Goal: Information Seeking & Learning: Learn about a topic

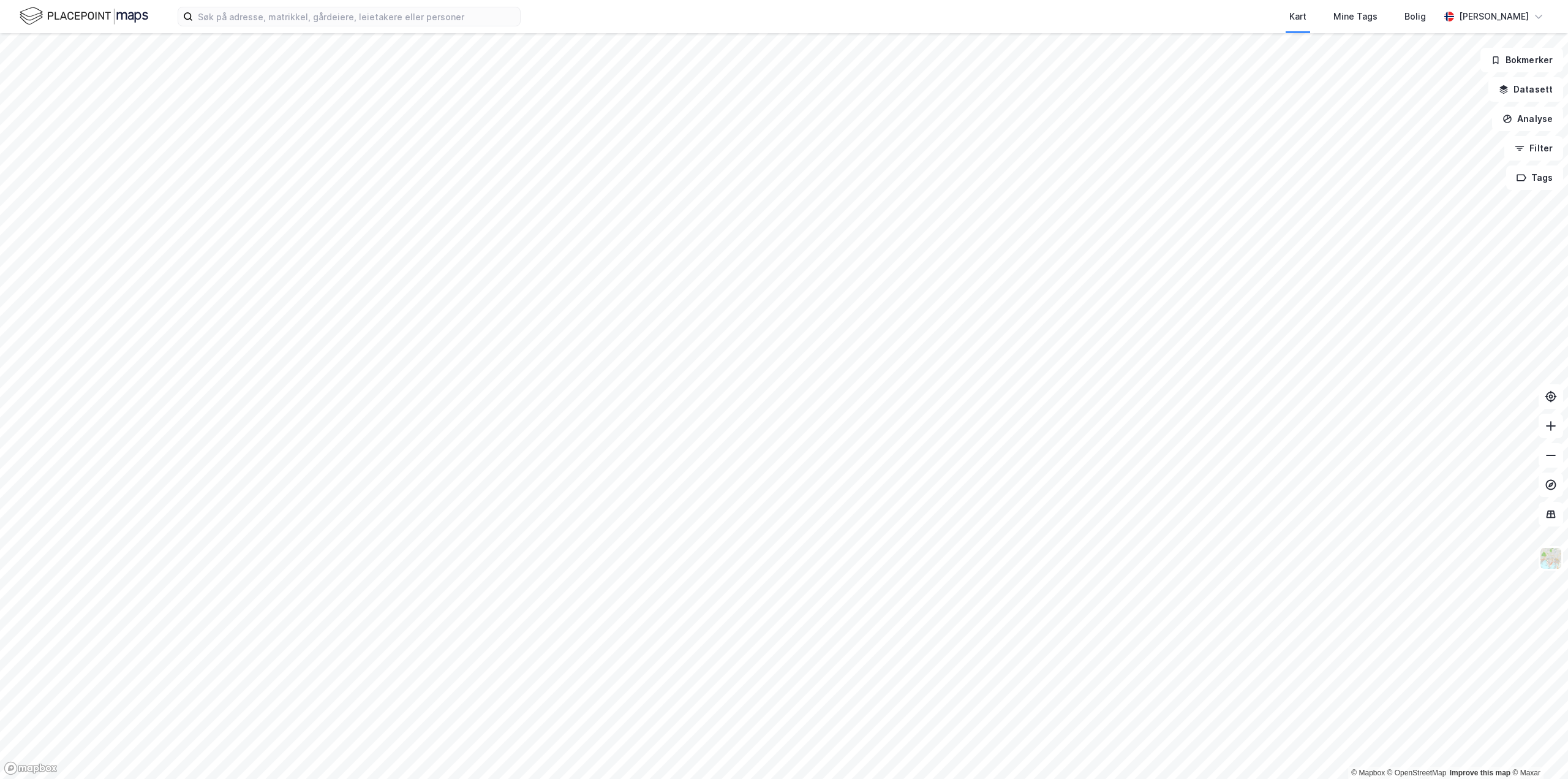
click at [1187, 17] on div "Kart Mine Tags Bolig [PERSON_NAME] © Mapbox © OpenStreetMap Improve this map © …" at bounding box center [784, 389] width 1568 height 779
click at [1567, 371] on html "Kart Mine Tags Bolig [PERSON_NAME] © Mapbox © OpenStreetMap Improve this map © …" at bounding box center [784, 389] width 1568 height 779
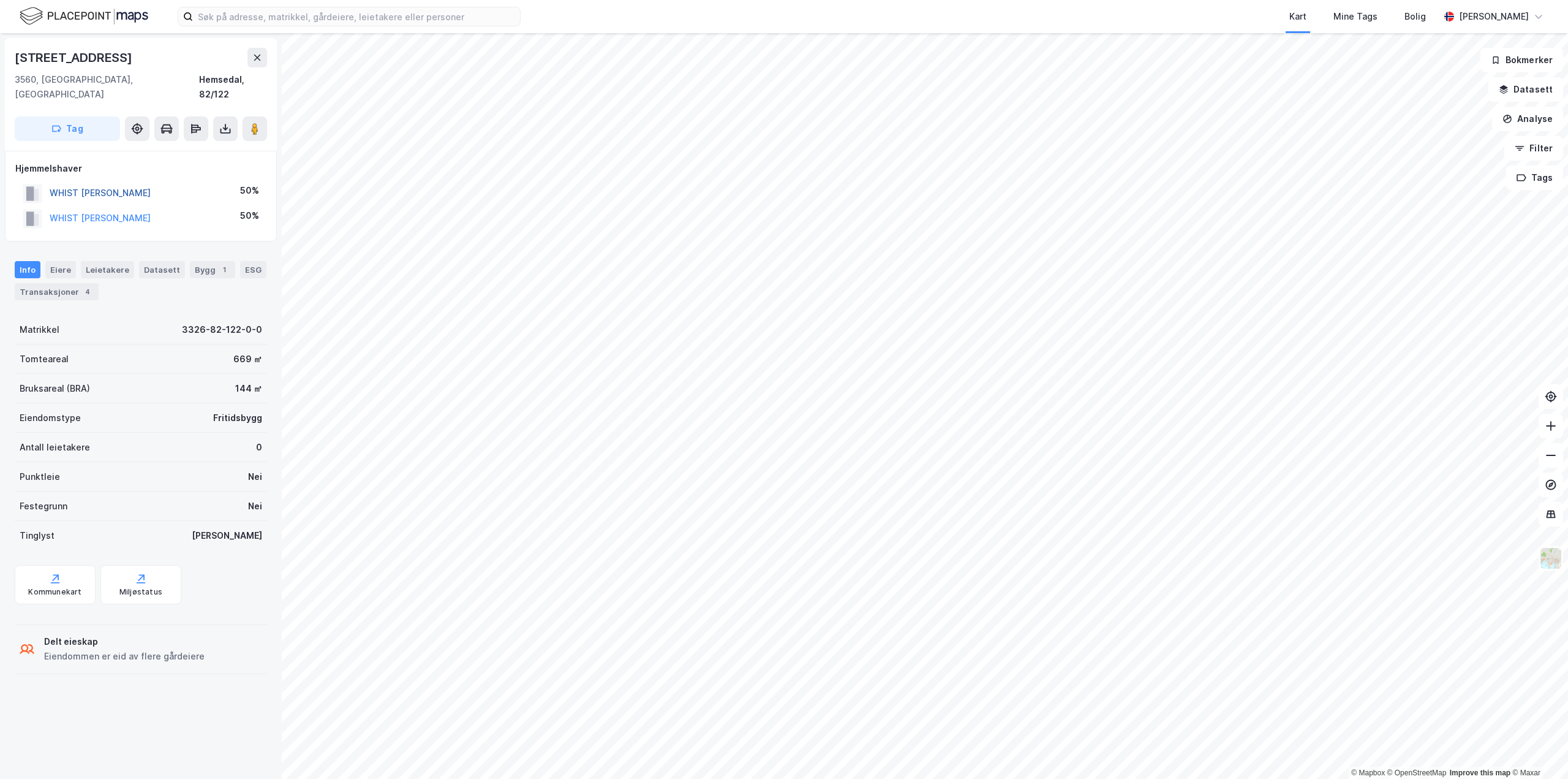
click at [0, 0] on button "WHIST [PERSON_NAME]" at bounding box center [0, 0] width 0 height 0
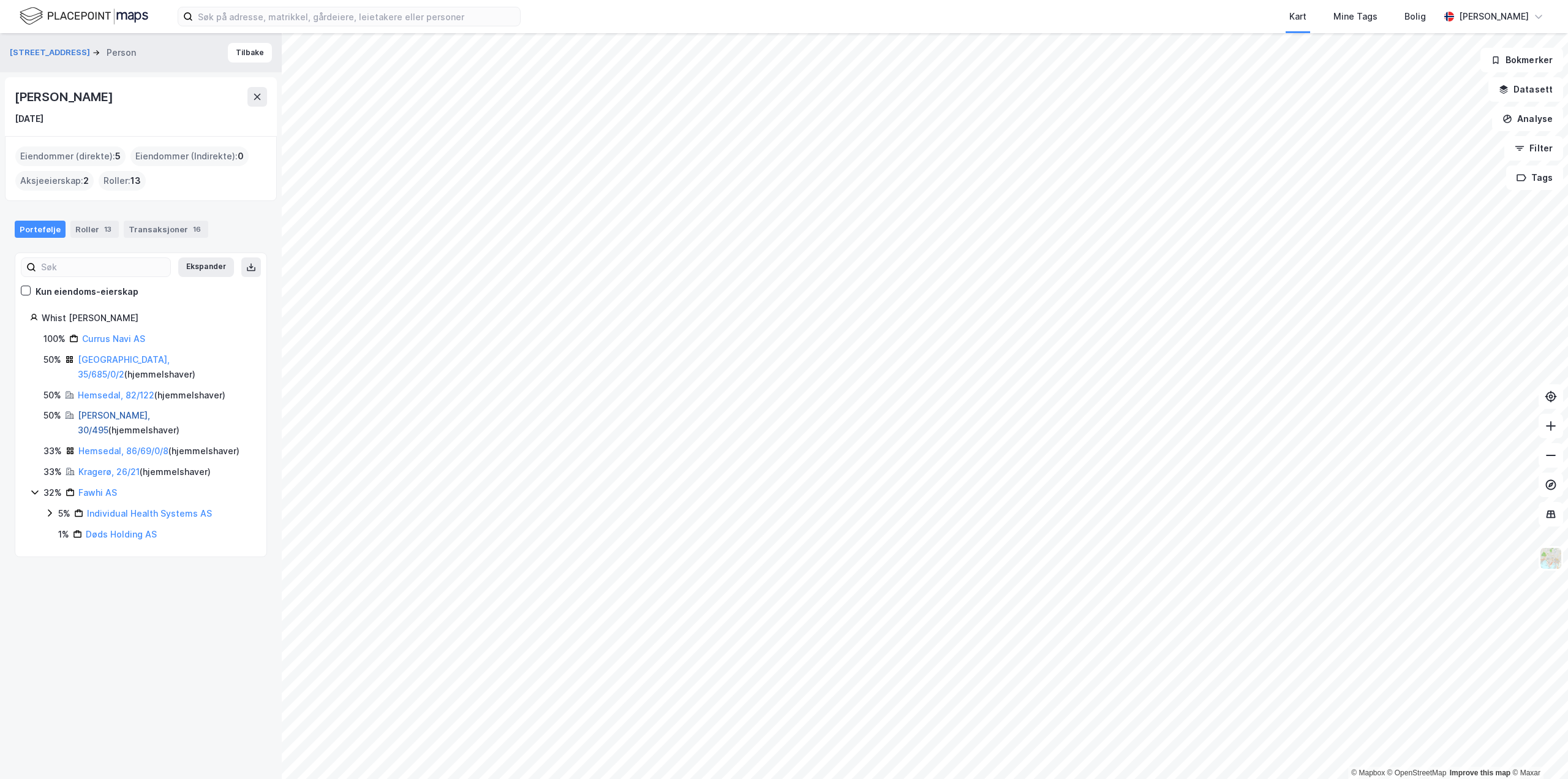
click at [91, 410] on link "[PERSON_NAME], 30/495" at bounding box center [114, 422] width 72 height 25
click at [114, 446] on link "Hemsedal, 86/69/0/8" at bounding box center [123, 451] width 90 height 10
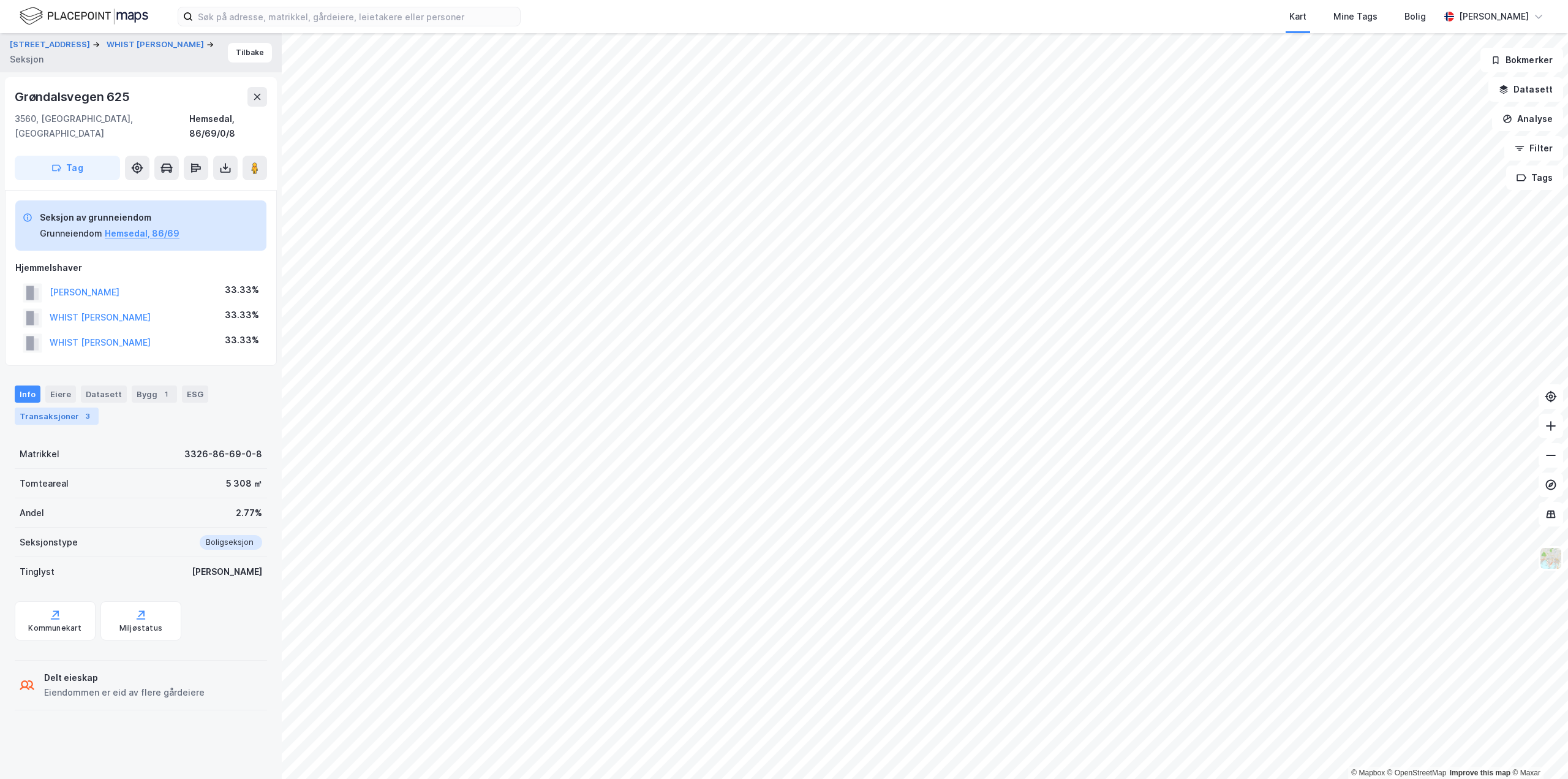
click at [59, 408] on div "Transaksjoner 3" at bounding box center [57, 416] width 84 height 17
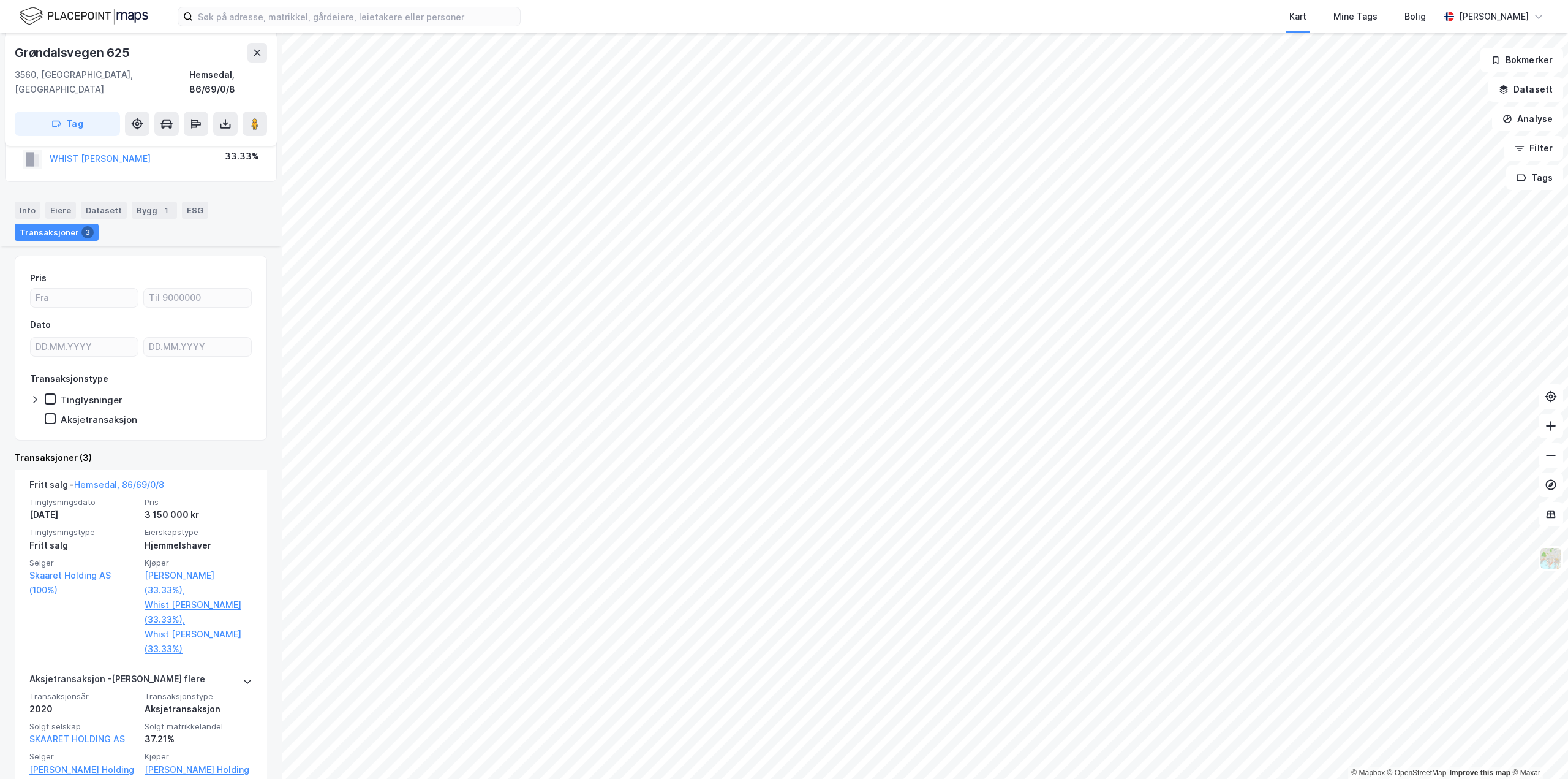
scroll to position [306, 0]
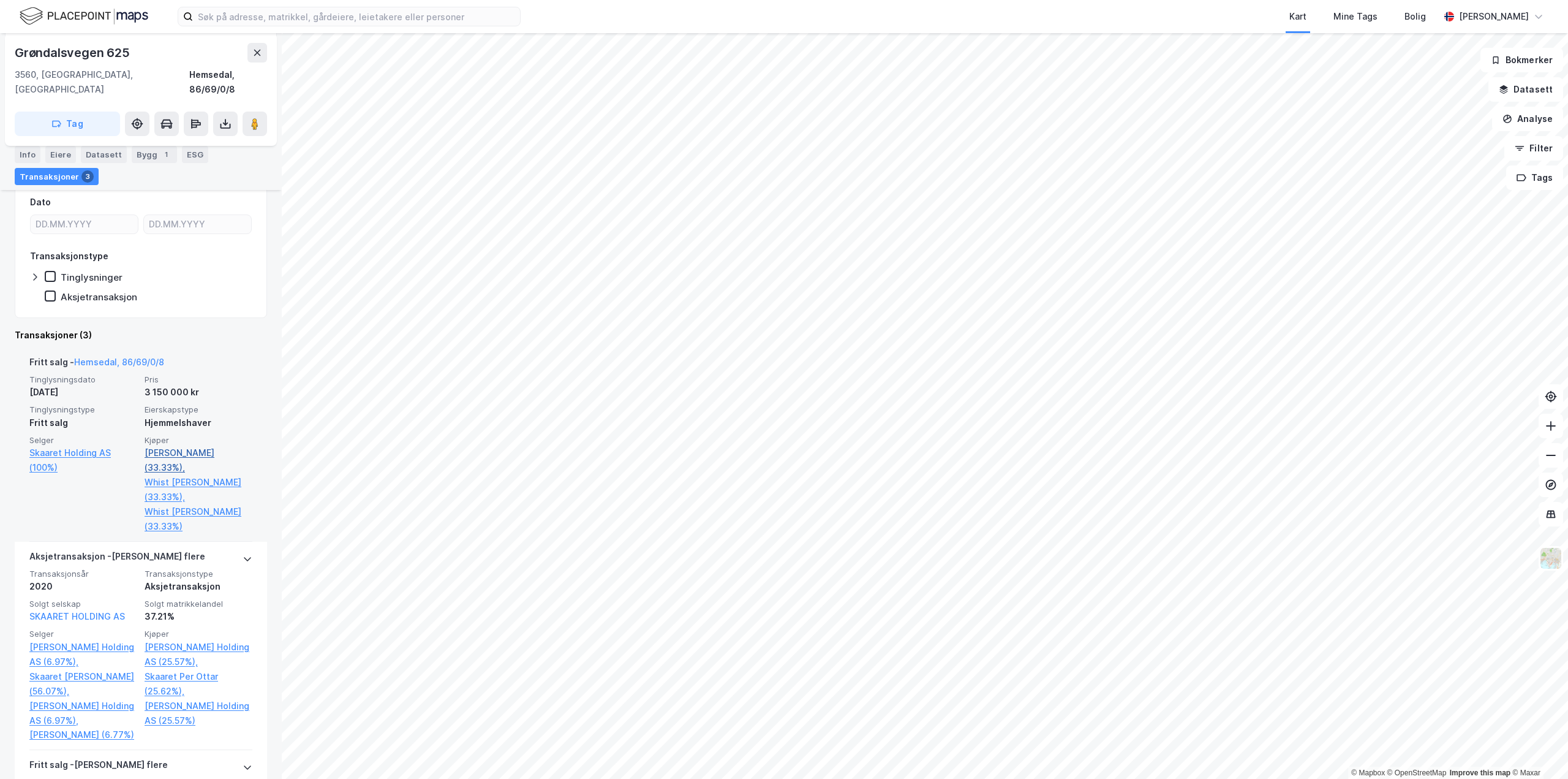
click at [195, 446] on link "[PERSON_NAME] (33.33%)," at bounding box center [199, 461] width 108 height 30
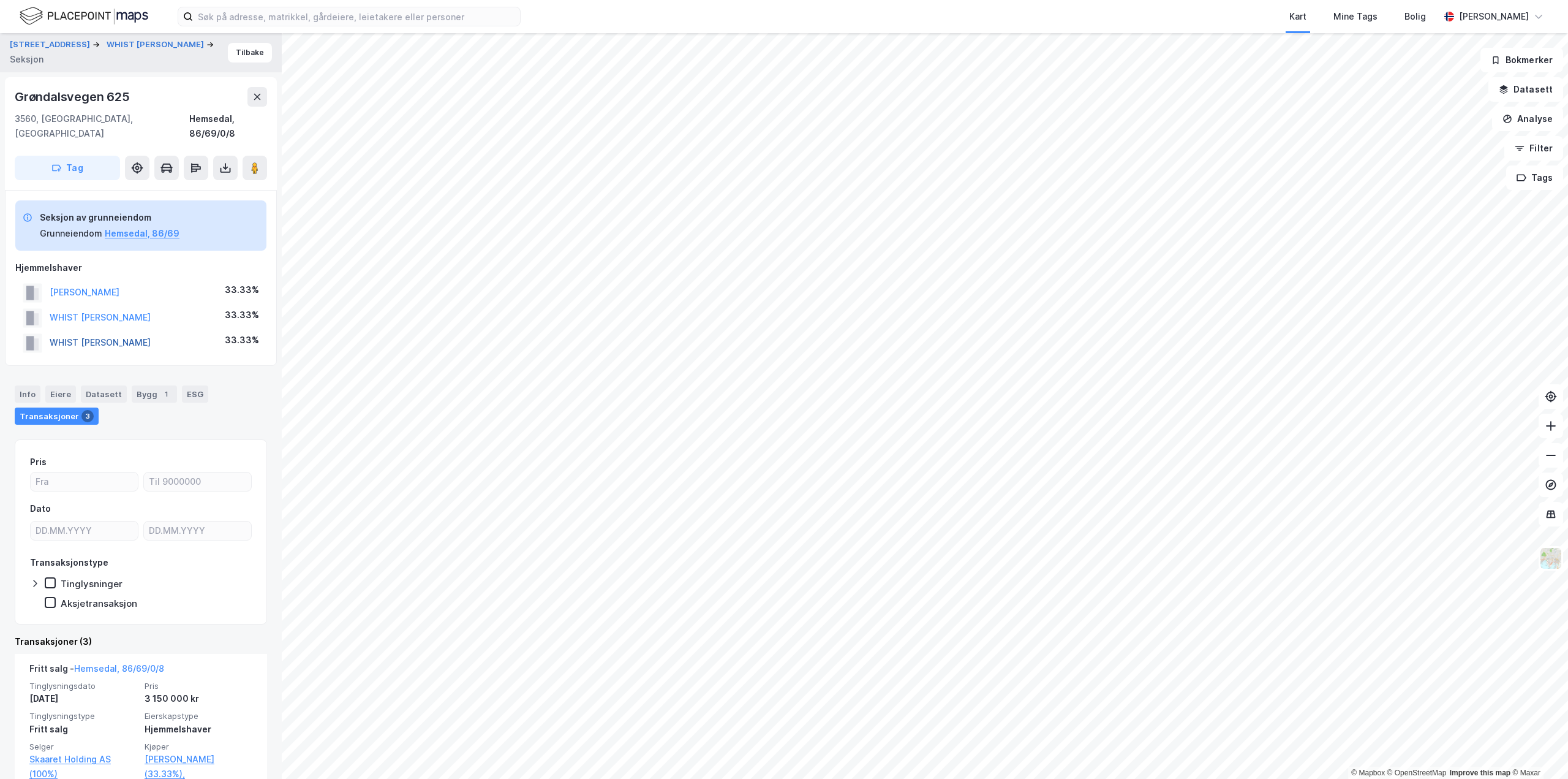
click at [0, 0] on button "WHIST [PERSON_NAME]" at bounding box center [0, 0] width 0 height 0
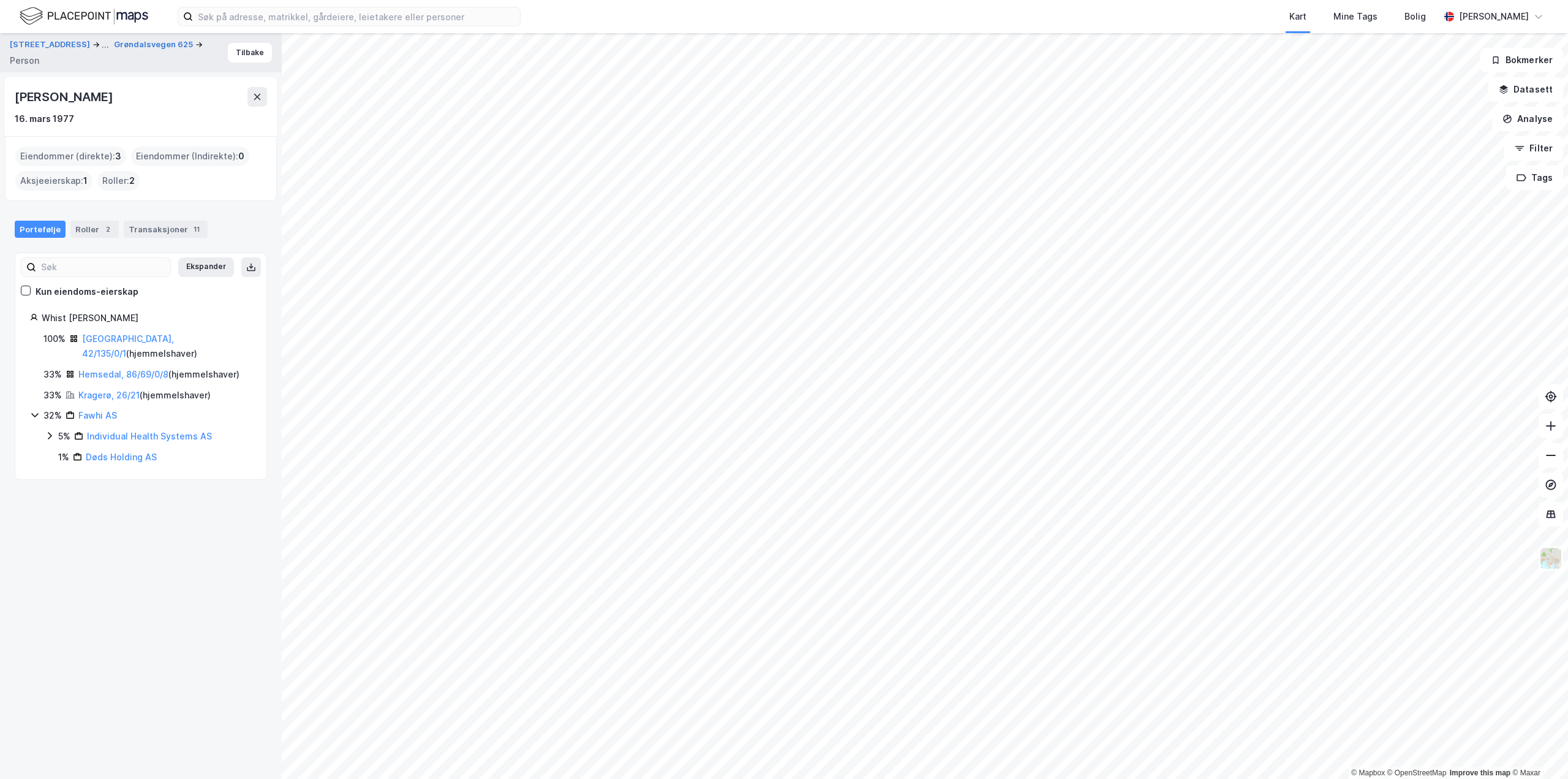
click at [86, 408] on div "Fawhi AS" at bounding box center [98, 416] width 39 height 15
click at [95, 374] on div "100% [GEOGRAPHIC_DATA], 42/135/0/1 ( hjemmelshaver ) 33% Hemsedal, 86/69/0/8 ( …" at bounding box center [141, 377] width 222 height 92
click at [98, 390] on link "Kragerø, 26/21" at bounding box center [109, 395] width 61 height 10
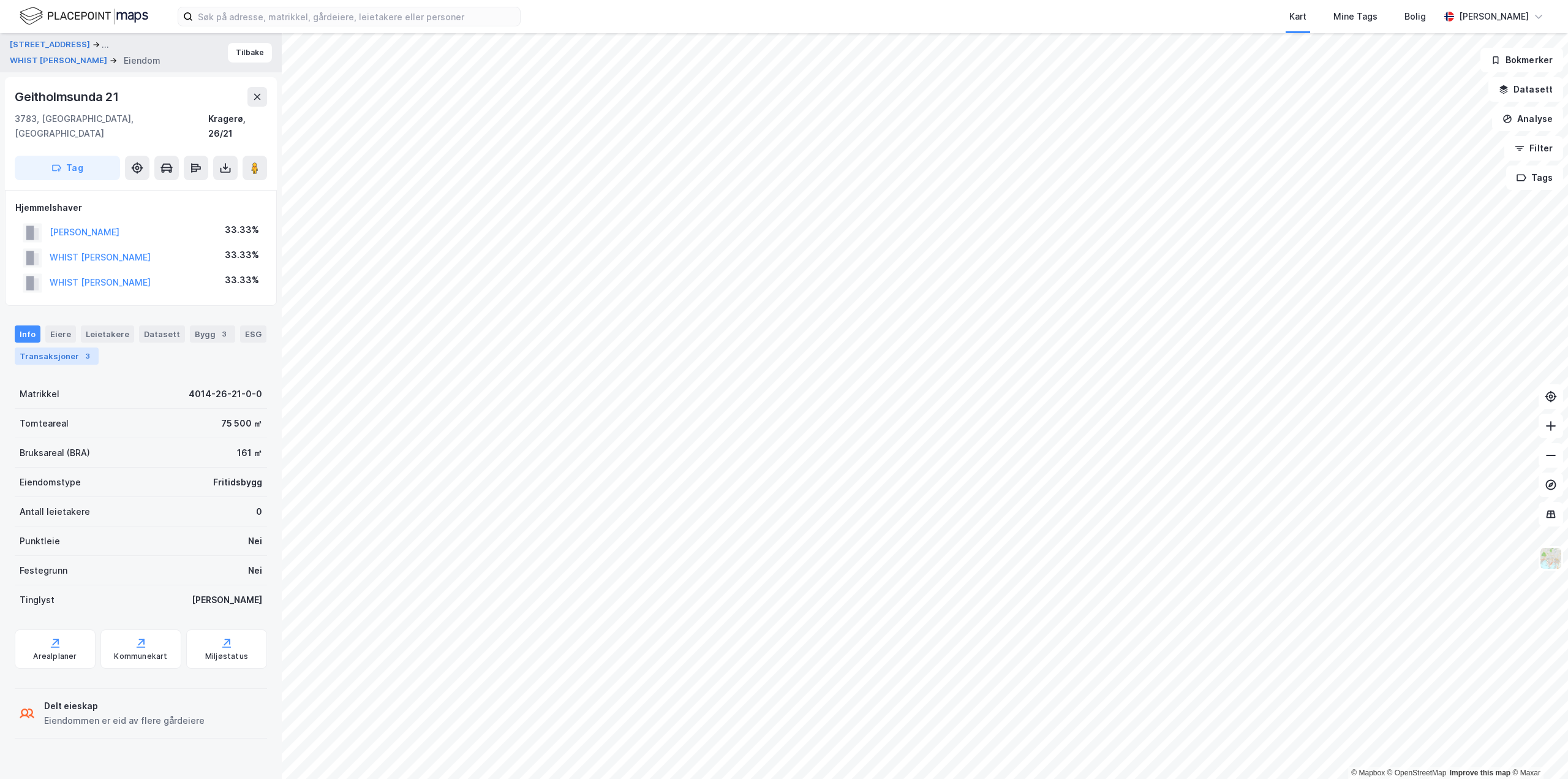
click at [42, 347] on div "Transaksjoner 3" at bounding box center [57, 356] width 84 height 17
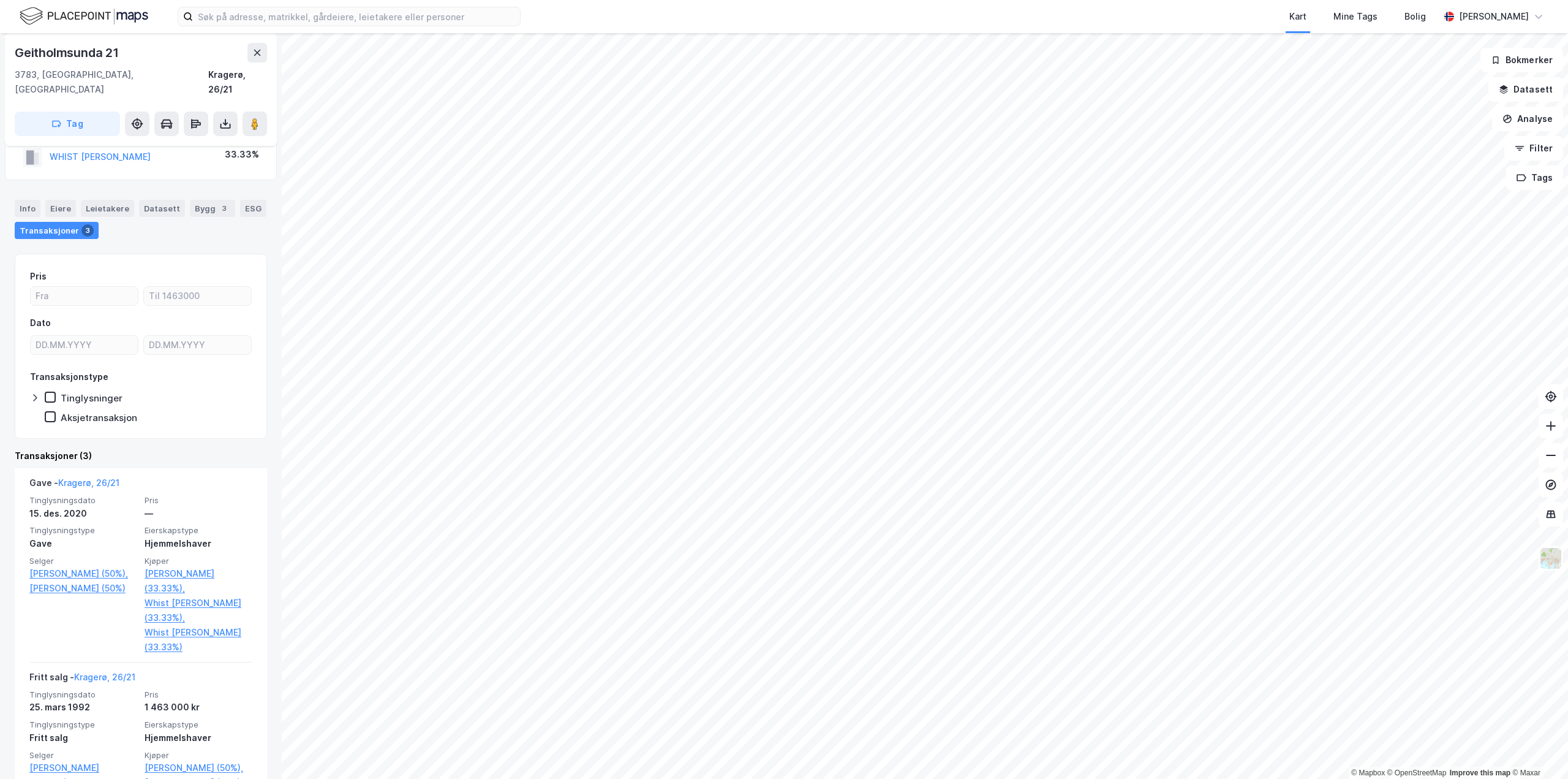
scroll to position [245, 0]
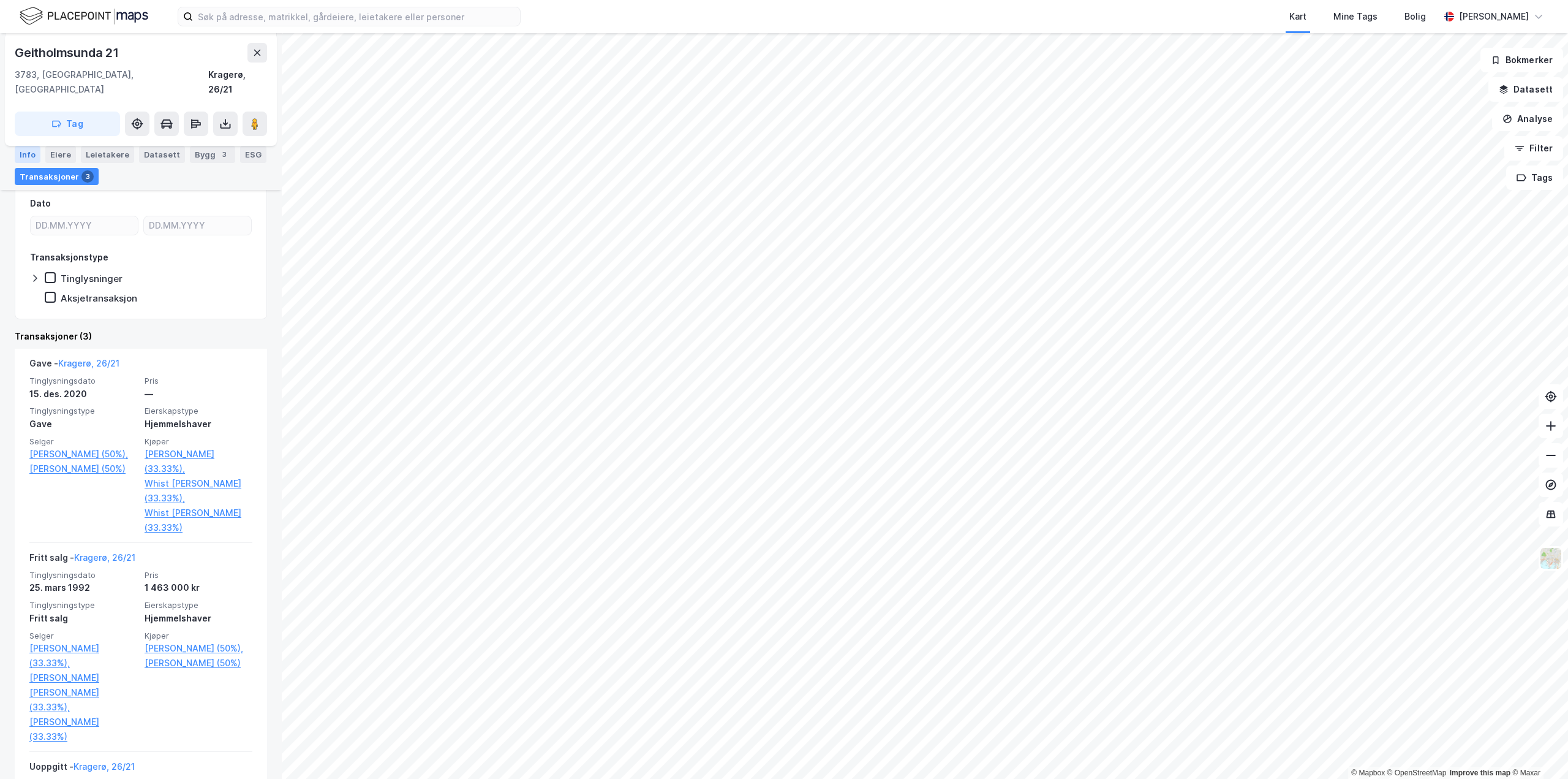
click at [19, 151] on div "Info" at bounding box center [28, 154] width 26 height 17
